Goal: Use online tool/utility: Utilize a website feature to perform a specific function

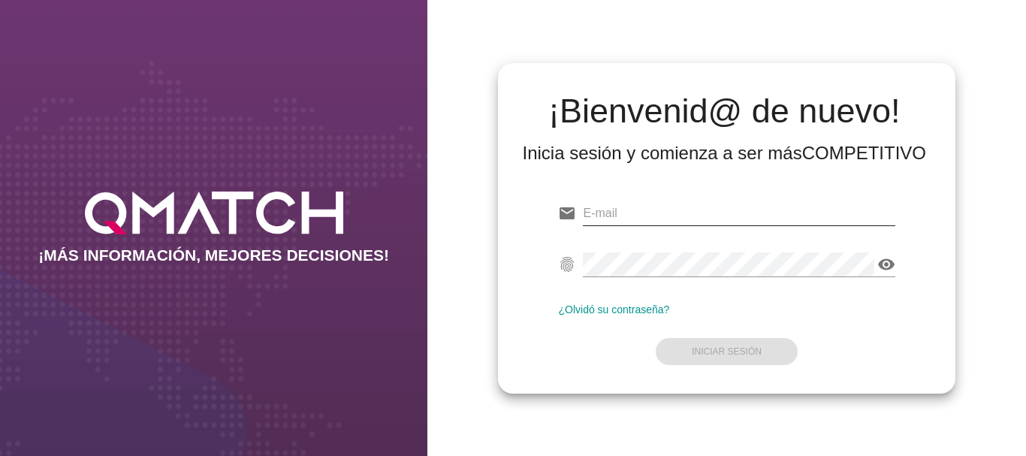
click at [605, 215] on input "email" at bounding box center [739, 213] width 312 height 24
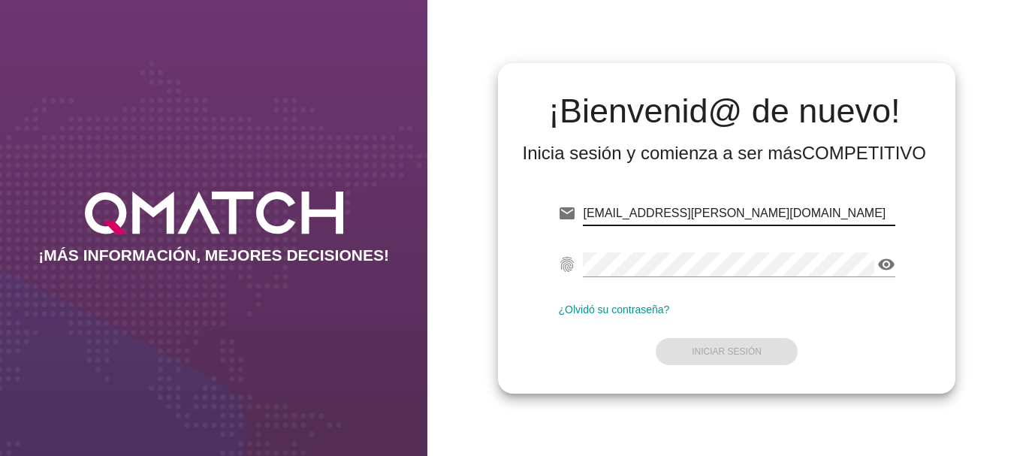
type input "[EMAIL_ADDRESS][PERSON_NAME][DOMAIN_NAME]"
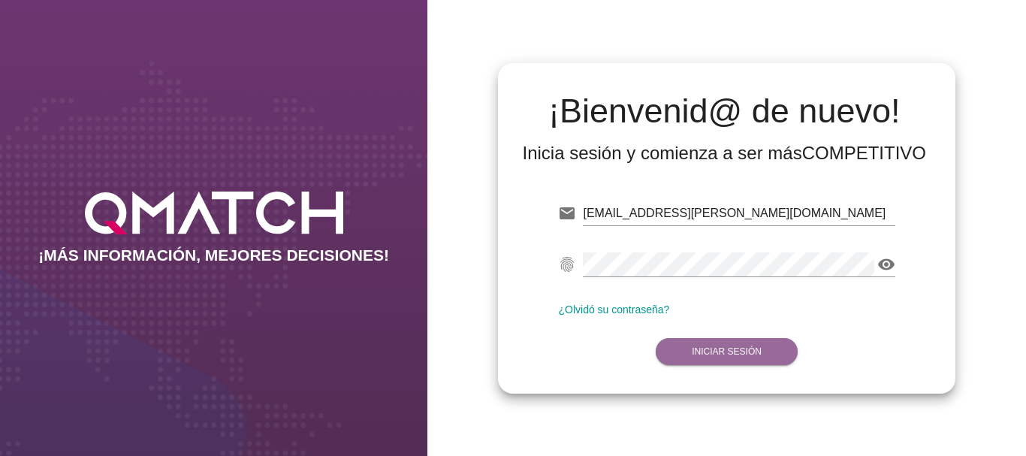
click at [728, 350] on strong "Iniciar Sesión" at bounding box center [727, 351] width 70 height 11
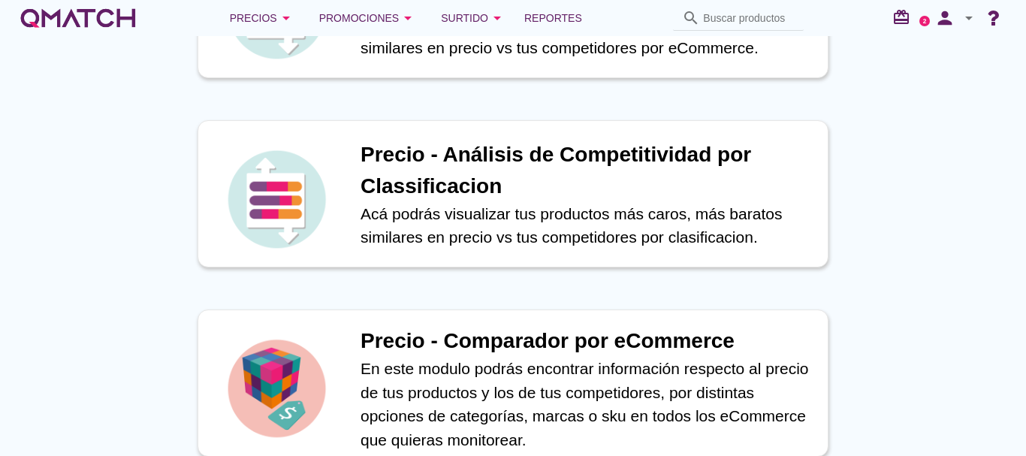
scroll to position [451, 0]
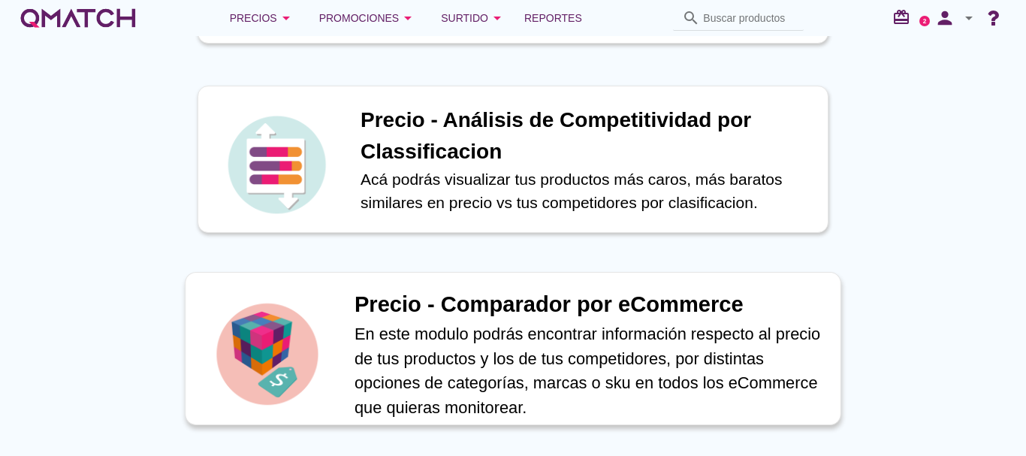
click at [474, 307] on h1 "Precio - Comparador por eCommerce" at bounding box center [589, 304] width 470 height 33
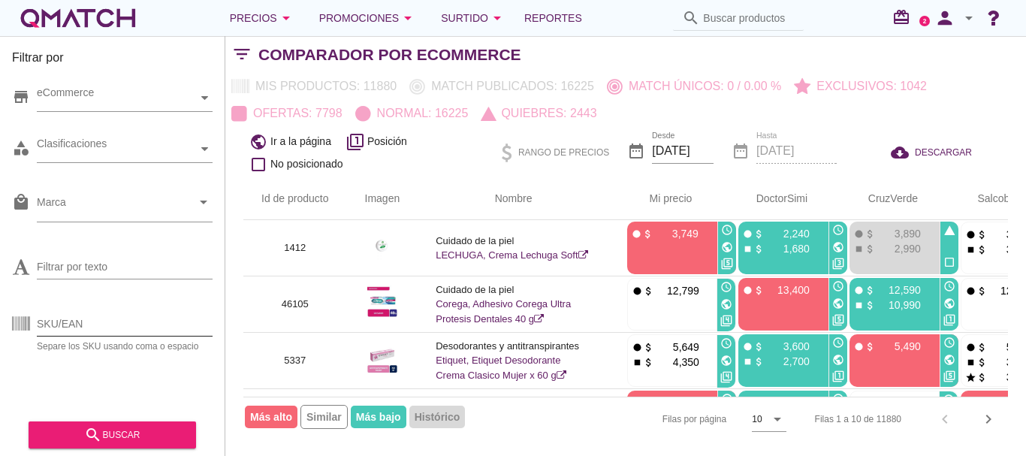
click at [75, 324] on input "SKU/EAN" at bounding box center [125, 324] width 176 height 24
paste input "94687"
type input "94687"
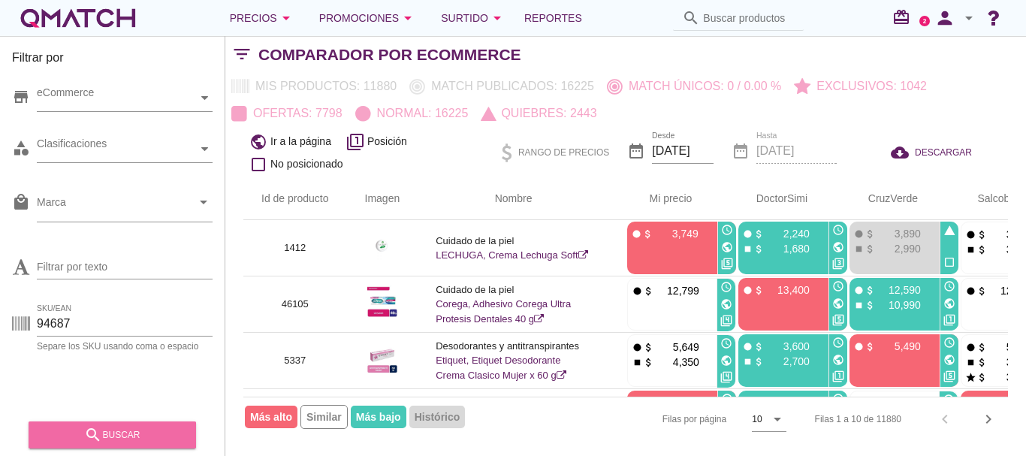
click at [128, 432] on div "search buscar" at bounding box center [112, 435] width 143 height 18
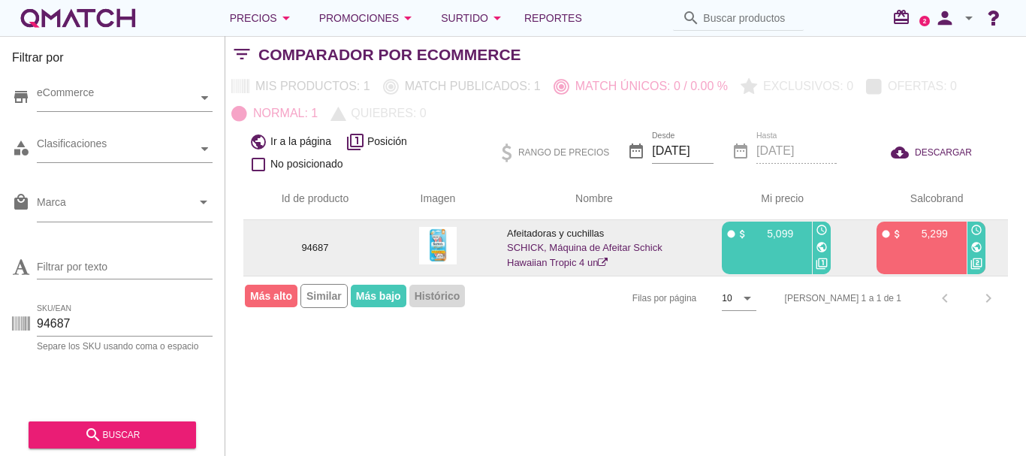
click at [975, 248] on icon "public" at bounding box center [976, 247] width 12 height 12
